Goal: Task Accomplishment & Management: Use online tool/utility

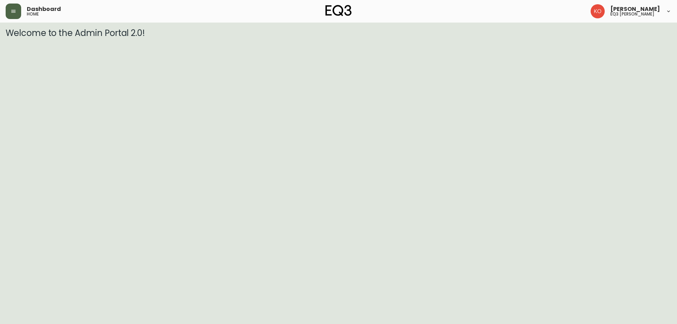
click at [16, 7] on button "button" at bounding box center [14, 12] width 16 height 16
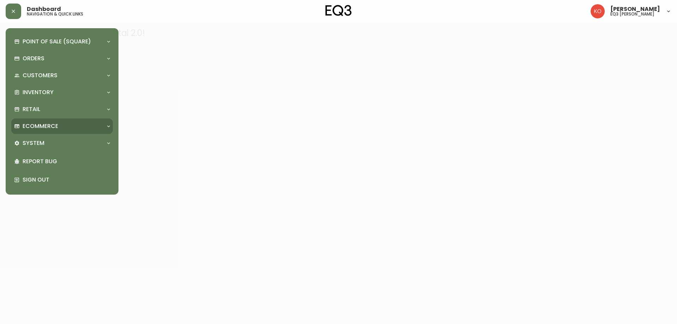
click at [56, 122] on p "Ecommerce" at bounding box center [41, 126] width 36 height 8
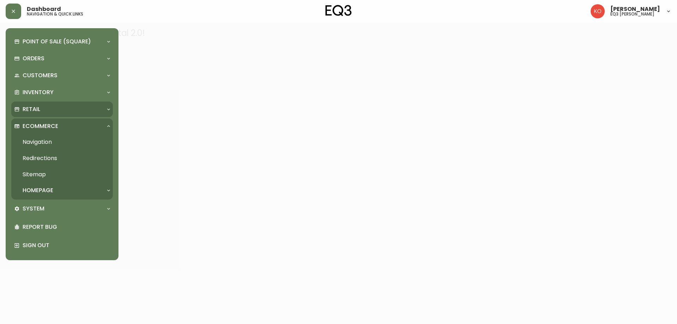
click at [53, 110] on div "Retail" at bounding box center [58, 109] width 89 height 8
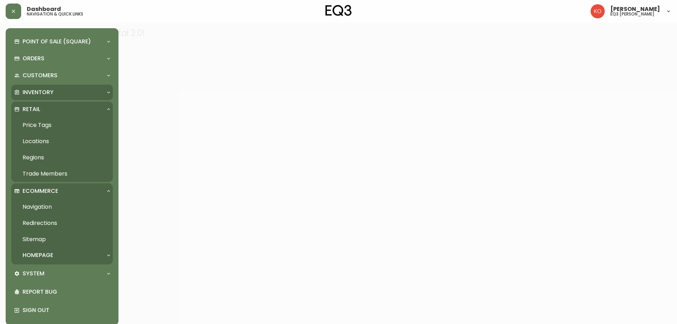
click at [32, 89] on p "Inventory" at bounding box center [38, 93] width 31 height 8
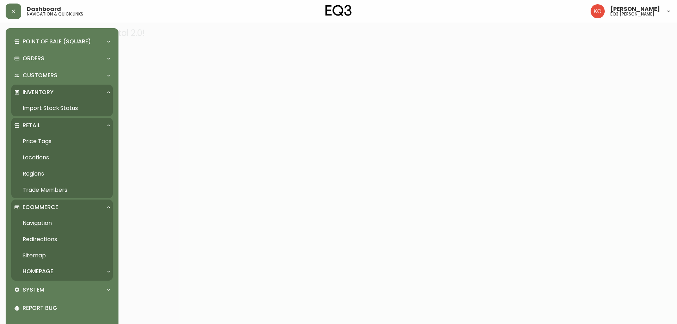
click at [36, 137] on link "Price Tags" at bounding box center [62, 141] width 102 height 16
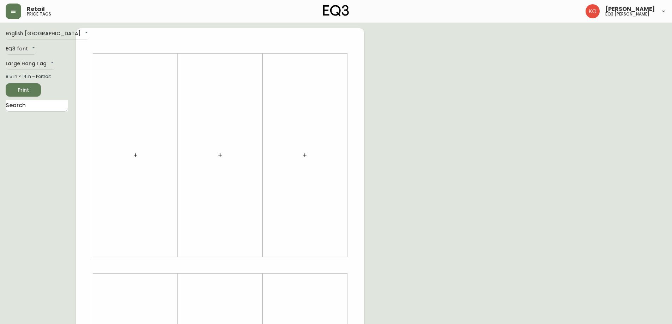
click at [27, 101] on input "text" at bounding box center [37, 105] width 62 height 11
type input "STADIUM"
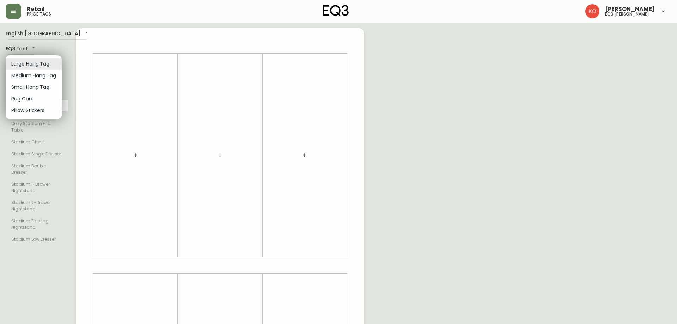
click at [23, 66] on body "Retail price tags Karine Olaizola Bernier eq3 laval - le corbusier English Cana…" at bounding box center [338, 251] width 677 height 502
drag, startPoint x: 19, startPoint y: 84, endPoint x: 26, endPoint y: 69, distance: 15.6
click at [26, 69] on ul "Large Hang Tag Medium Hang Tag Small Hang Tag Rug Card Pillow Stickers" at bounding box center [34, 87] width 56 height 64
click at [25, 74] on li "Medium Hang Tag" at bounding box center [34, 76] width 56 height 12
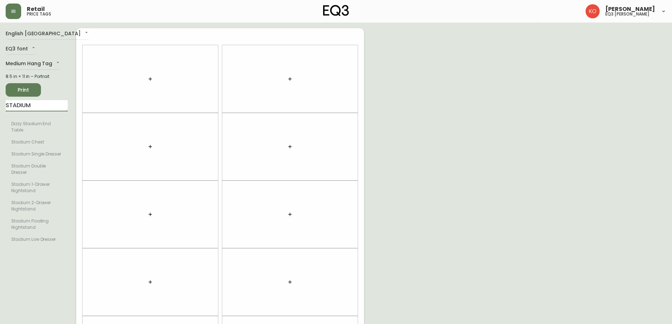
click at [39, 107] on input "STADIUM" at bounding box center [37, 105] width 62 height 11
click at [37, 106] on input "STADIUM" at bounding box center [37, 105] width 62 height 11
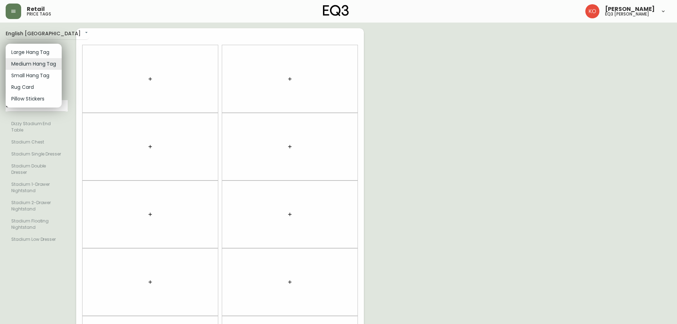
click at [35, 63] on body "Retail price tags Karine Olaizola Bernier eq3 laval - le corbusier English Cana…" at bounding box center [338, 200] width 677 height 401
drag, startPoint x: 41, startPoint y: 53, endPoint x: 38, endPoint y: 89, distance: 36.1
click at [38, 89] on ul "Large Hang Tag Medium Hang Tag Small Hang Tag Rug Card Pillow Stickers" at bounding box center [34, 76] width 56 height 64
click at [43, 73] on li "Small Hang Tag" at bounding box center [34, 76] width 56 height 12
type input "small"
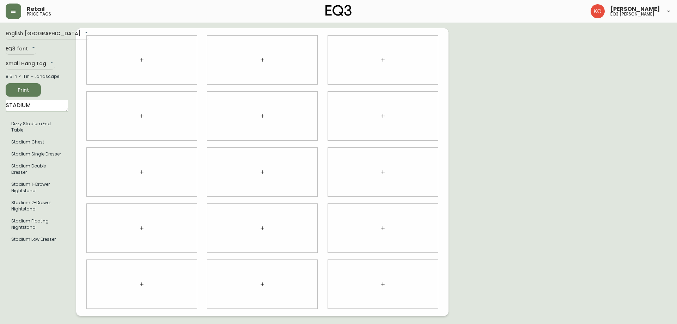
click at [56, 111] on input "STADIUM" at bounding box center [37, 105] width 62 height 11
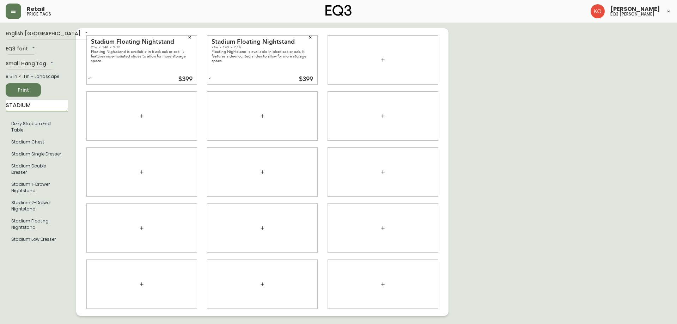
click at [39, 105] on input "STADIUM" at bounding box center [37, 105] width 62 height 11
drag, startPoint x: 39, startPoint y: 104, endPoint x: 0, endPoint y: 109, distance: 39.5
click at [0, 109] on main "English Canada en_CA EQ3 font EQ3 Small Hang Tag small 8.5 in × 11 in – Landsca…" at bounding box center [338, 169] width 677 height 293
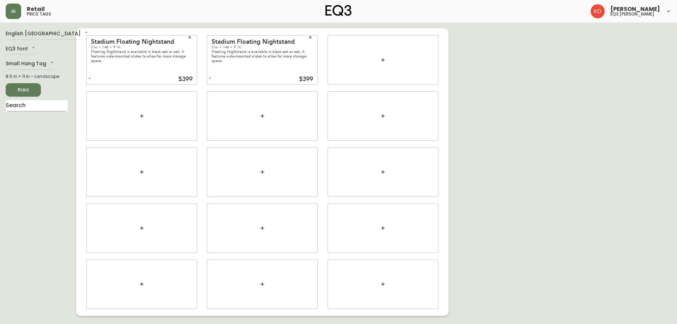
drag, startPoint x: 60, startPoint y: 104, endPoint x: 55, endPoint y: 106, distance: 5.2
click at [55, 106] on div "English Canada en_CA EQ3 font EQ3 Small Hang Tag small 8.5 in × 11 in – Landsca…" at bounding box center [41, 172] width 71 height 288
click at [55, 106] on input "text" at bounding box center [37, 105] width 62 height 11
type input "s"
click at [46, 81] on div "English Canada en_CA EQ3 font EQ3 Small Hang Tag small 8.5 in × 11 in – Landsca…" at bounding box center [41, 172] width 71 height 288
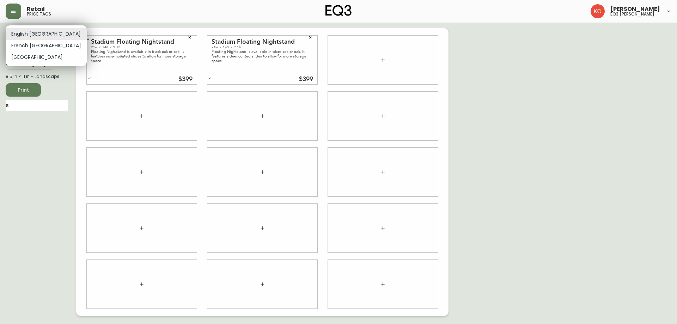
click at [43, 36] on body "Retail price tags Karine Olaizola Bernier eq3 laval - le corbusier English Cana…" at bounding box center [338, 158] width 677 height 316
click at [33, 44] on li "French Canada" at bounding box center [46, 46] width 81 height 12
type input "fr_CA"
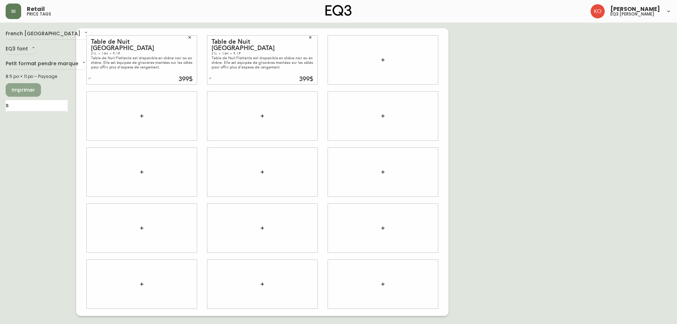
click at [23, 87] on span "Imprimer" at bounding box center [23, 90] width 24 height 9
click at [30, 110] on input "s" at bounding box center [37, 105] width 62 height 11
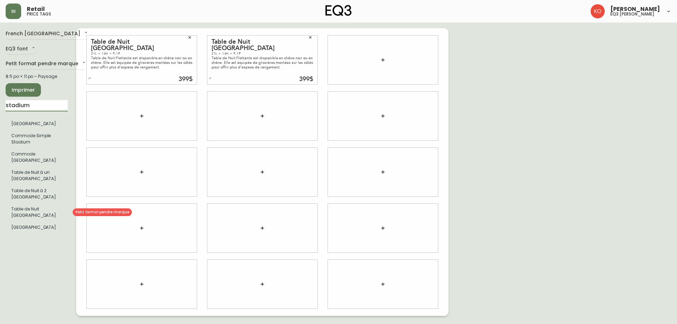
type input "stadium"
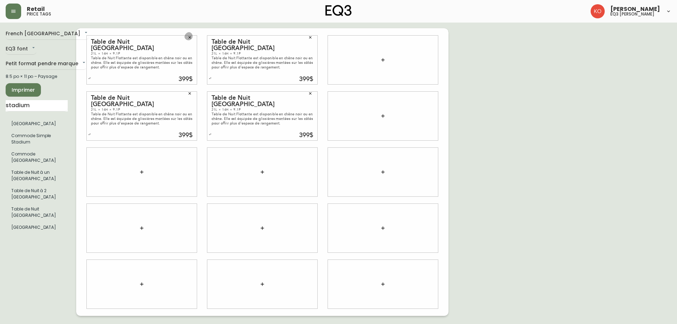
click at [189, 36] on icon "button" at bounding box center [190, 37] width 4 height 4
click at [313, 38] on button "button" at bounding box center [310, 37] width 11 height 11
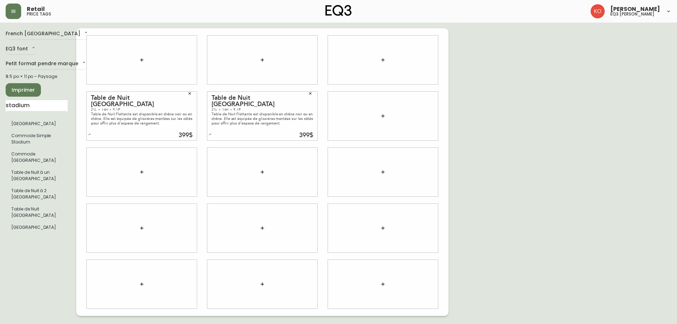
click at [26, 89] on span "Imprimer" at bounding box center [23, 90] width 24 height 9
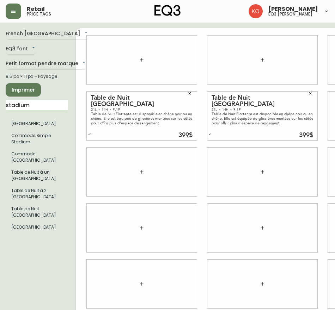
drag, startPoint x: 50, startPoint y: 106, endPoint x: 0, endPoint y: 124, distance: 53.8
click at [0, 124] on html "Retail price tags Karine Olaizola Bernier eq3 laval - le corbusier French Canad…" at bounding box center [167, 158] width 335 height 316
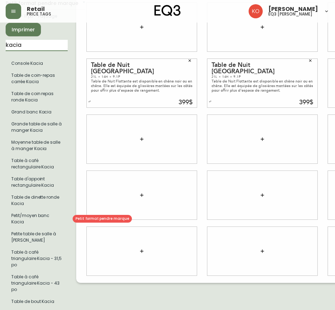
scroll to position [61, 0]
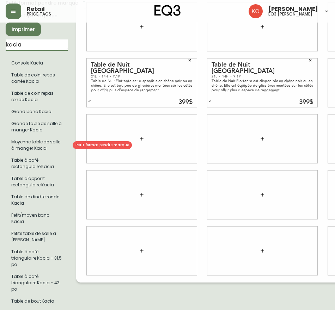
type input "kacia"
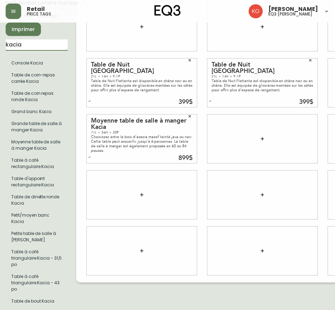
click at [44, 48] on input "kacia" at bounding box center [37, 44] width 62 height 11
click at [45, 48] on input "kacia" at bounding box center [37, 44] width 62 height 11
drag, startPoint x: 38, startPoint y: 46, endPoint x: 0, endPoint y: 41, distance: 38.9
click at [0, 41] on html "Retail price tags Karine Olaizola Bernier eq3 laval - le corbusier French Canad…" at bounding box center [167, 124] width 335 height 371
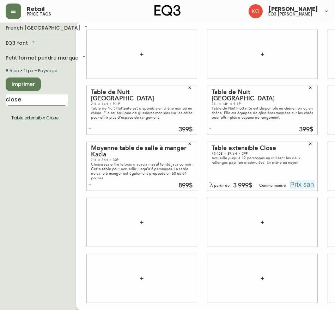
click at [39, 102] on input "close" at bounding box center [37, 100] width 62 height 11
type input "closebon"
drag, startPoint x: 39, startPoint y: 102, endPoint x: 0, endPoint y: 115, distance: 41.4
click at [0, 115] on main "French Canada fr_CA EQ3 font EQ3 Petit format pendre marque small 8.5 po × 11 p…" at bounding box center [167, 163] width 335 height 293
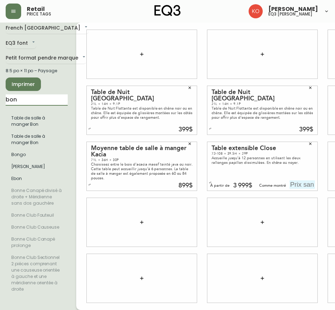
type input "bon"
click at [187, 87] on button "button" at bounding box center [189, 88] width 11 height 11
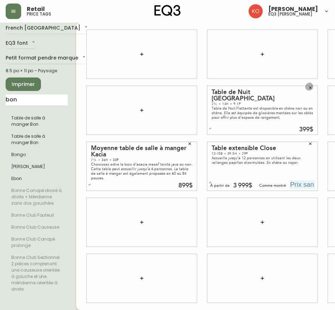
click at [312, 86] on icon "button" at bounding box center [310, 88] width 4 height 4
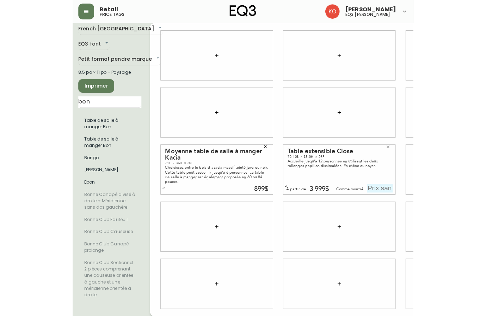
scroll to position [0, 0]
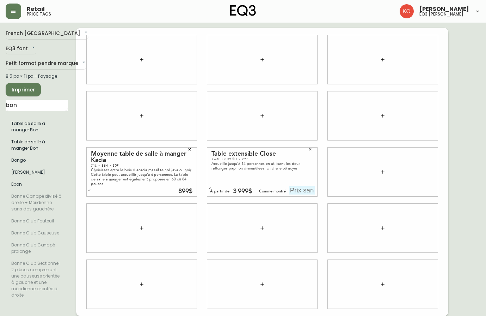
click at [307, 189] on input "text" at bounding box center [302, 190] width 25 height 8
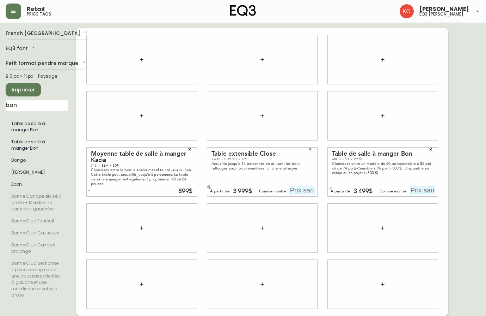
click at [209, 188] on icon "button" at bounding box center [210, 188] width 3 height 3
click at [424, 192] on input "text" at bounding box center [422, 190] width 25 height 8
type input "3999$"
click at [14, 84] on button "Imprimer" at bounding box center [23, 89] width 35 height 13
